Goal: Task Accomplishment & Management: Use online tool/utility

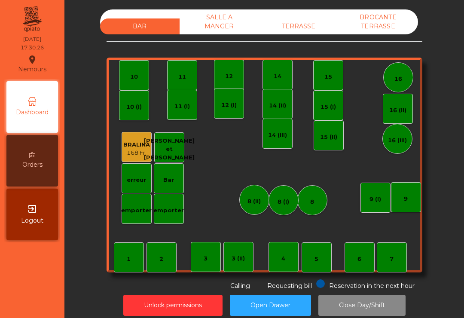
click at [302, 30] on div "TERRASSE" at bounding box center [298, 26] width 79 height 16
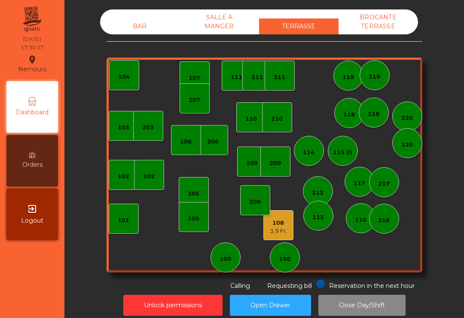
click at [269, 234] on div "108 3.9 Fr." at bounding box center [278, 225] width 30 height 30
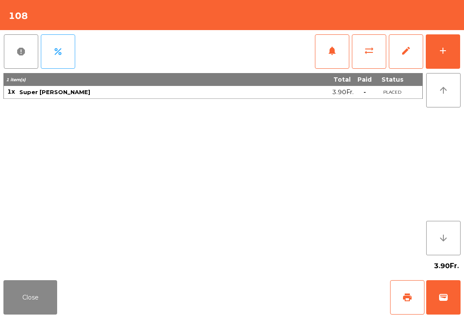
click at [449, 55] on button "add" at bounding box center [442, 51] width 34 height 34
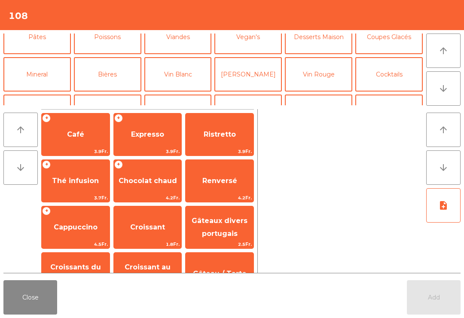
scroll to position [50, 0]
click at [112, 88] on button "Bières" at bounding box center [107, 75] width 67 height 34
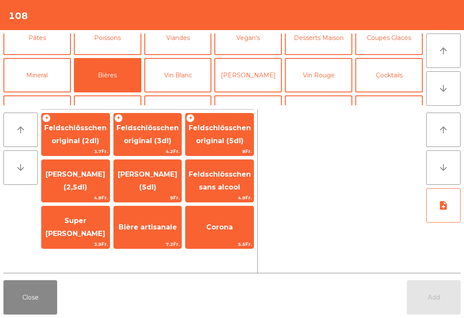
click at [76, 228] on span "Super [PERSON_NAME]" at bounding box center [76, 226] width 60 height 21
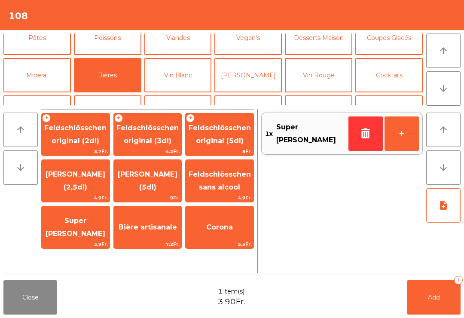
click at [79, 224] on span "Super [PERSON_NAME]" at bounding box center [76, 226] width 60 height 21
click at [440, 312] on button "Add 2" at bounding box center [434, 297] width 54 height 34
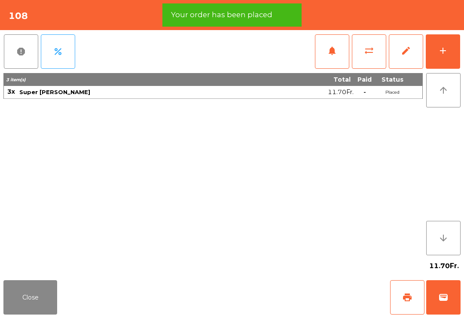
click at [402, 302] on button "print" at bounding box center [407, 297] width 34 height 34
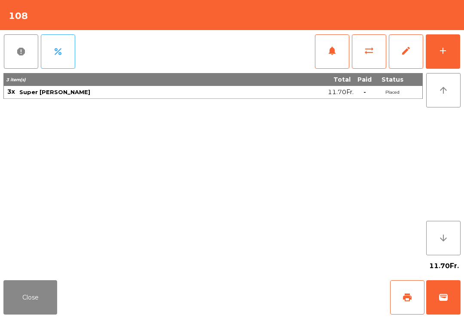
click at [447, 298] on span "wallet" at bounding box center [443, 297] width 10 height 10
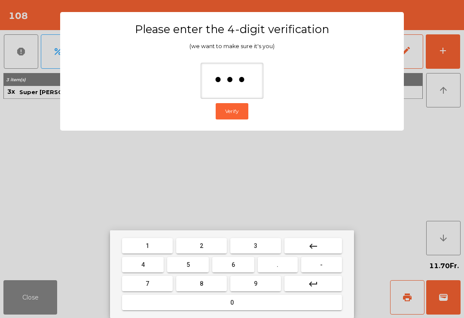
type input "****"
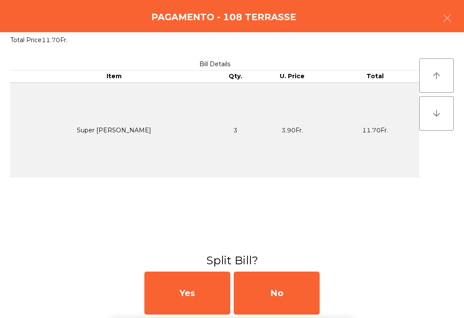
click at [266, 287] on div "No" at bounding box center [277, 292] width 86 height 43
click at [266, 287] on div "MB" at bounding box center [277, 292] width 86 height 43
click at [282, 301] on div "No" at bounding box center [277, 292] width 86 height 43
click at [281, 301] on div "No" at bounding box center [277, 292] width 86 height 43
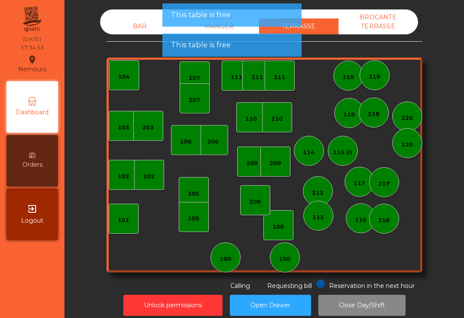
scroll to position [0, 0]
